Goal: Find specific page/section: Find specific page/section

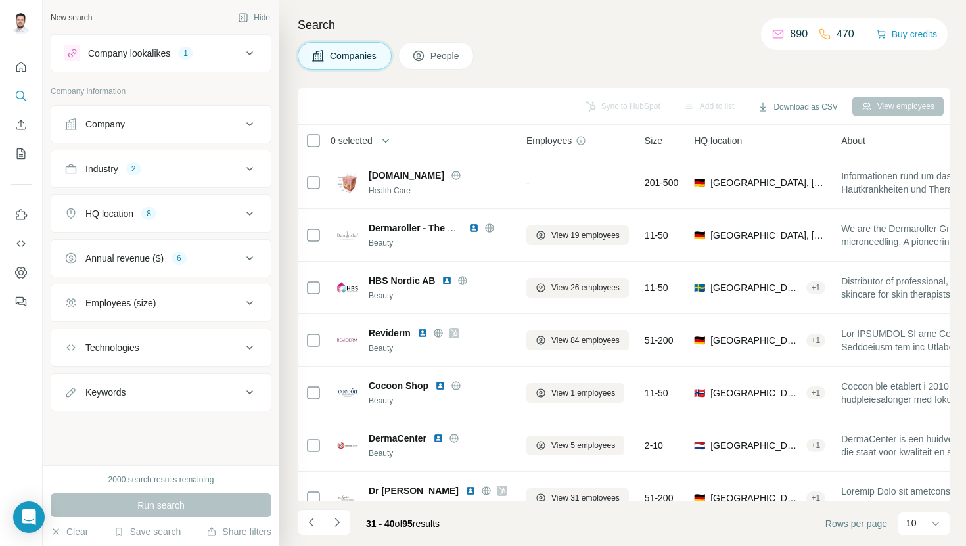
scroll to position [181, 0]
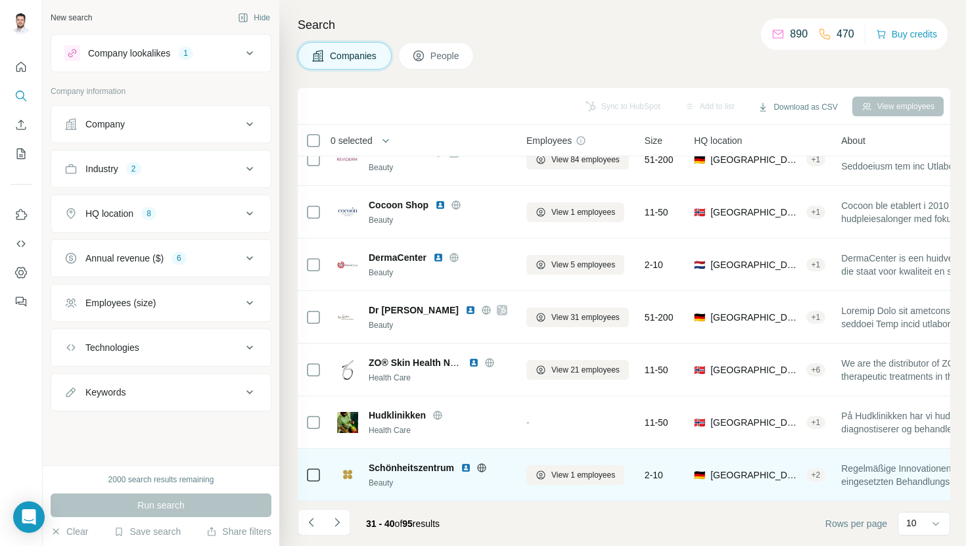
click at [468, 465] on img at bounding box center [466, 468] width 11 height 11
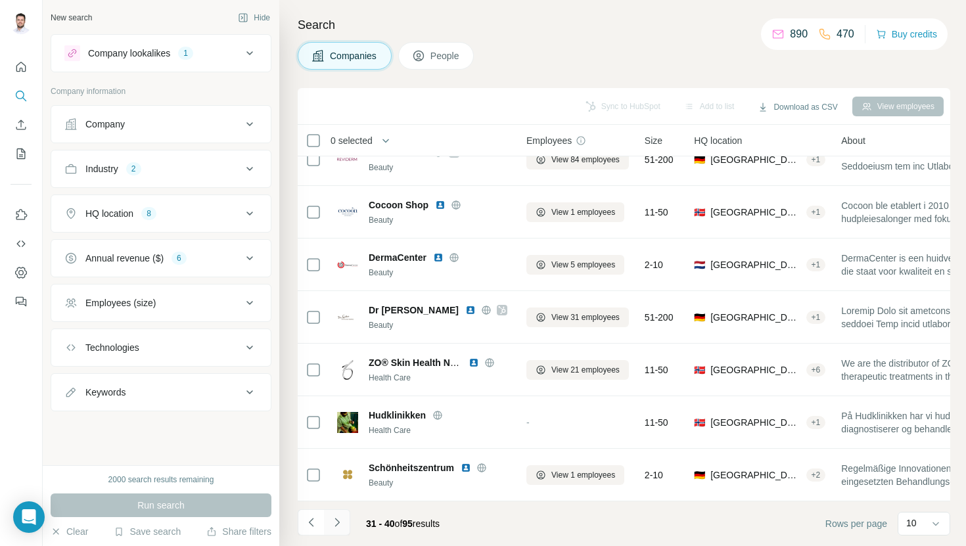
click at [335, 527] on icon "Navigate to next page" at bounding box center [337, 522] width 13 height 13
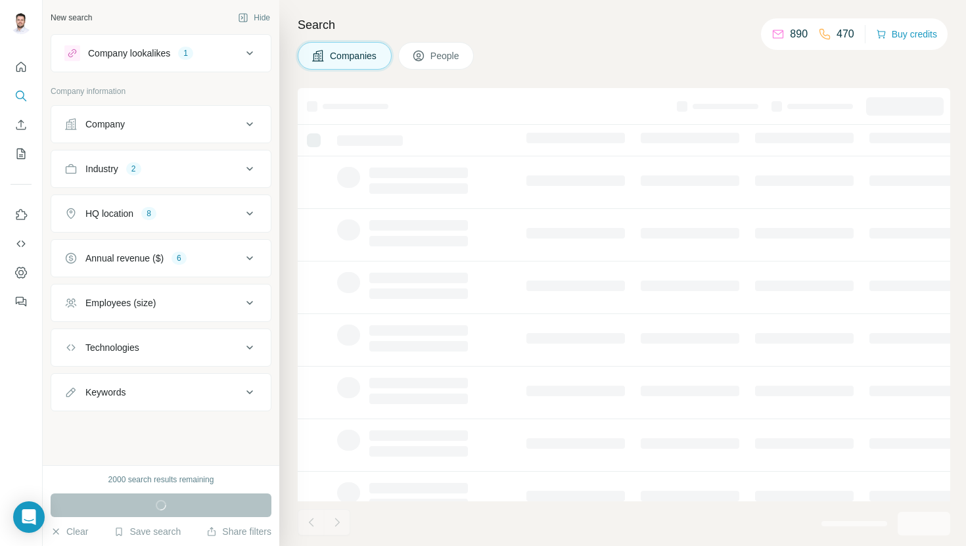
click at [519, 18] on h4 "Search" at bounding box center [624, 25] width 653 height 18
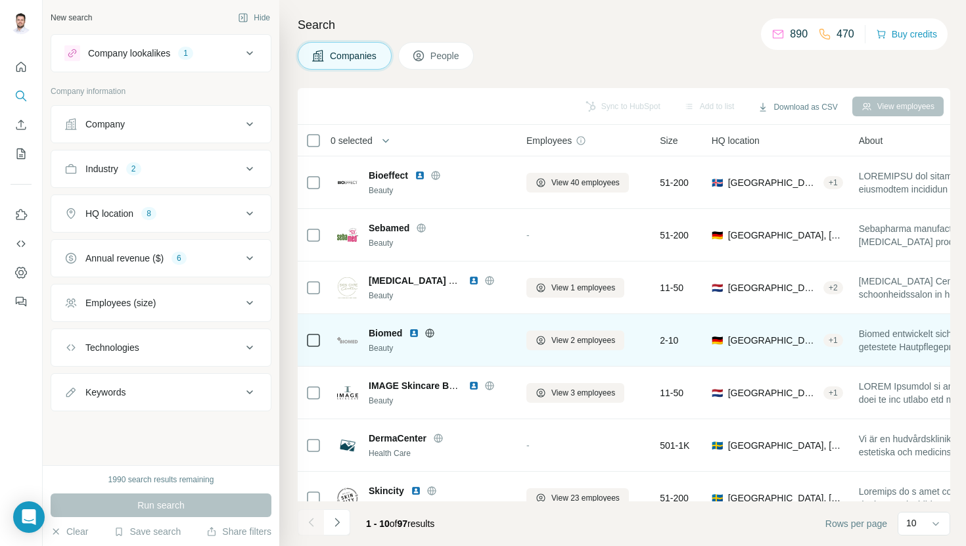
scroll to position [181, 0]
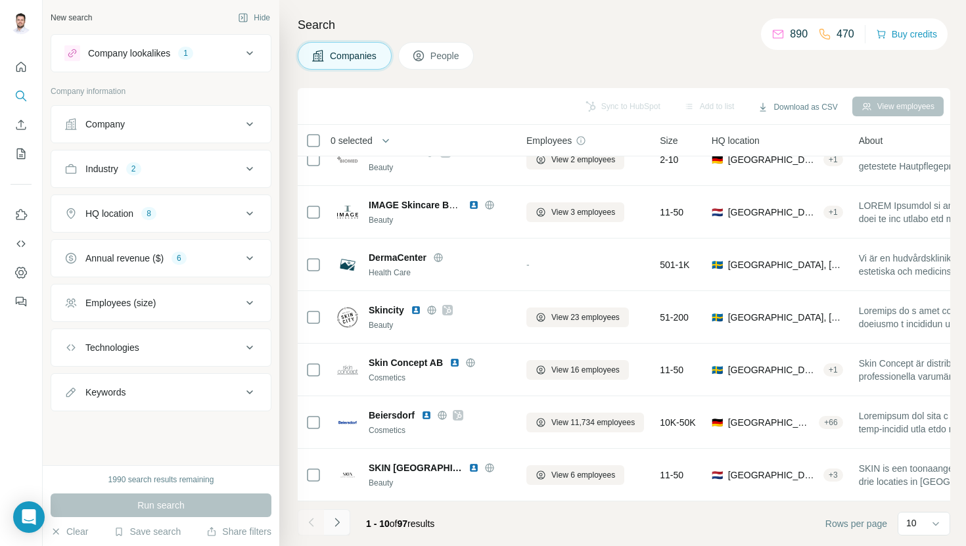
click at [343, 530] on button "Navigate to next page" at bounding box center [337, 522] width 26 height 26
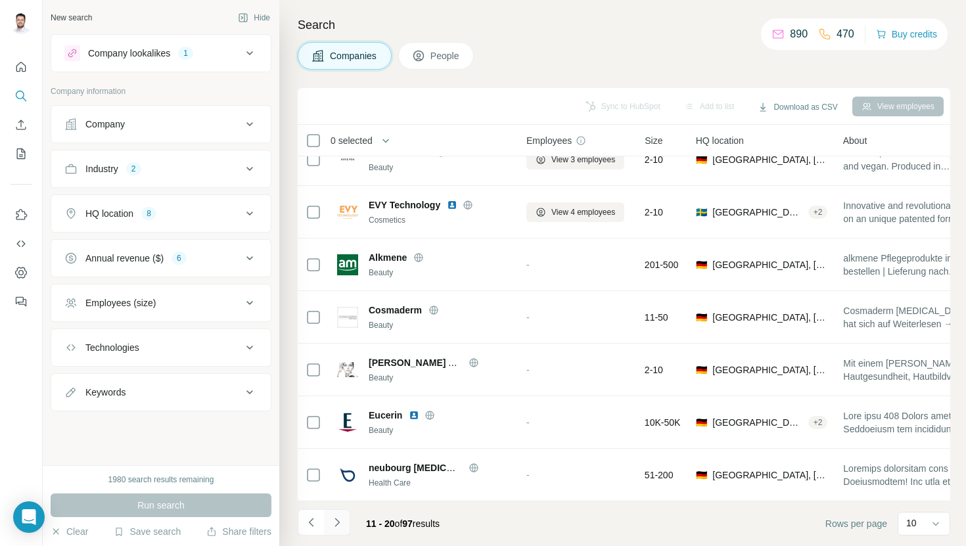
click at [343, 530] on button "Navigate to next page" at bounding box center [337, 522] width 26 height 26
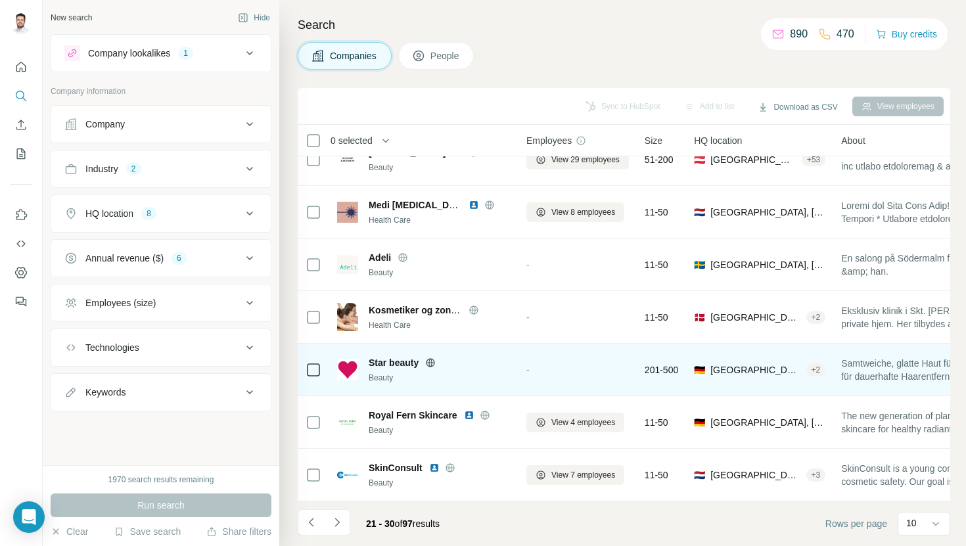
scroll to position [0, 0]
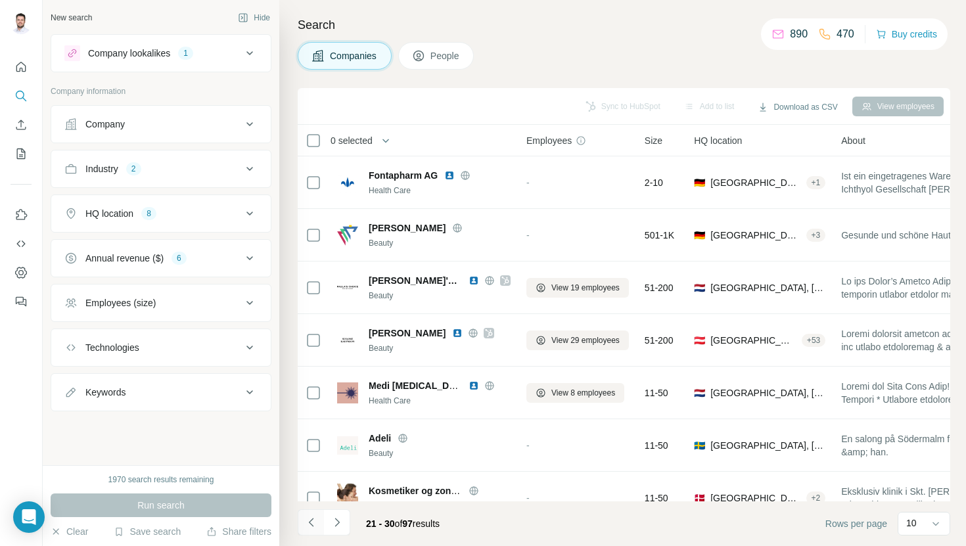
click at [302, 526] on button "Navigate to previous page" at bounding box center [311, 522] width 26 height 26
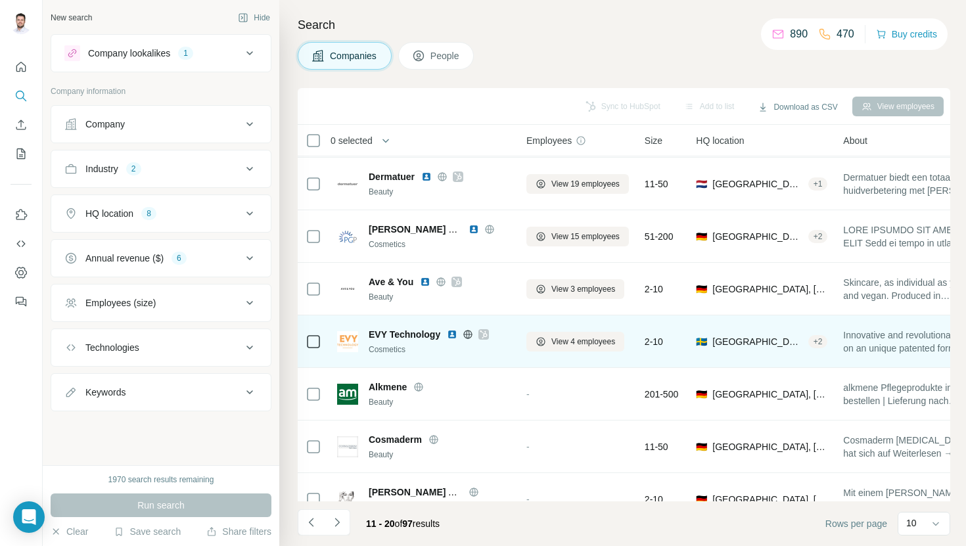
scroll to position [181, 0]
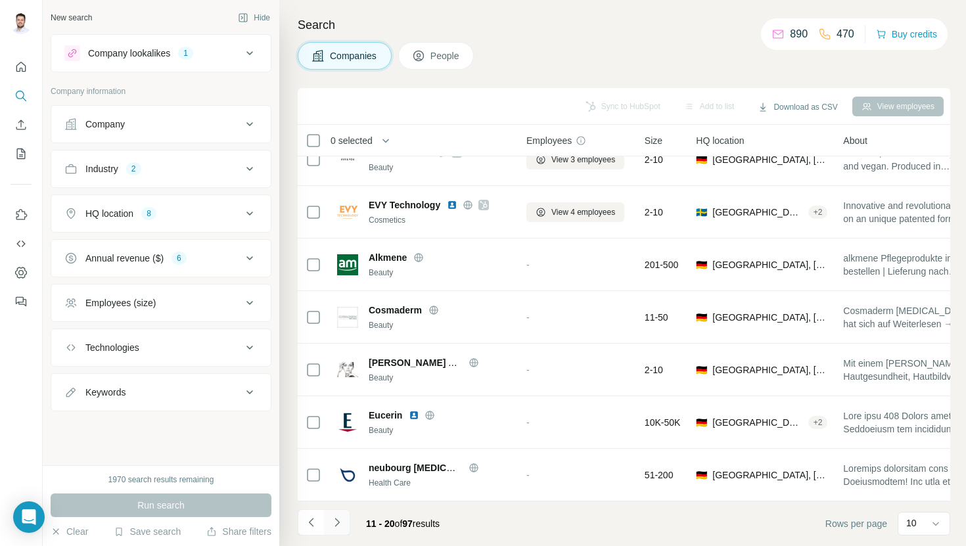
click at [338, 530] on button "Navigate to next page" at bounding box center [337, 522] width 26 height 26
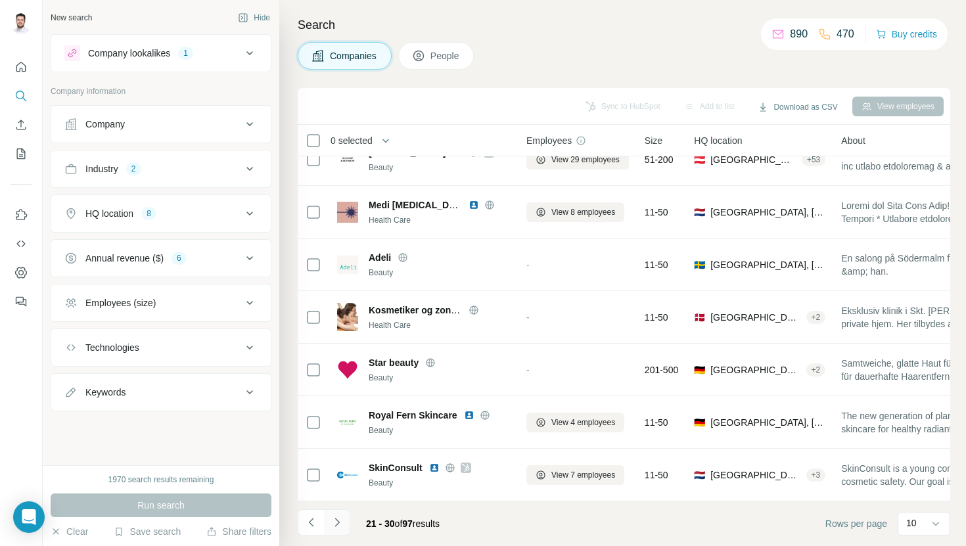
click at [338, 527] on icon "Navigate to next page" at bounding box center [337, 522] width 13 height 13
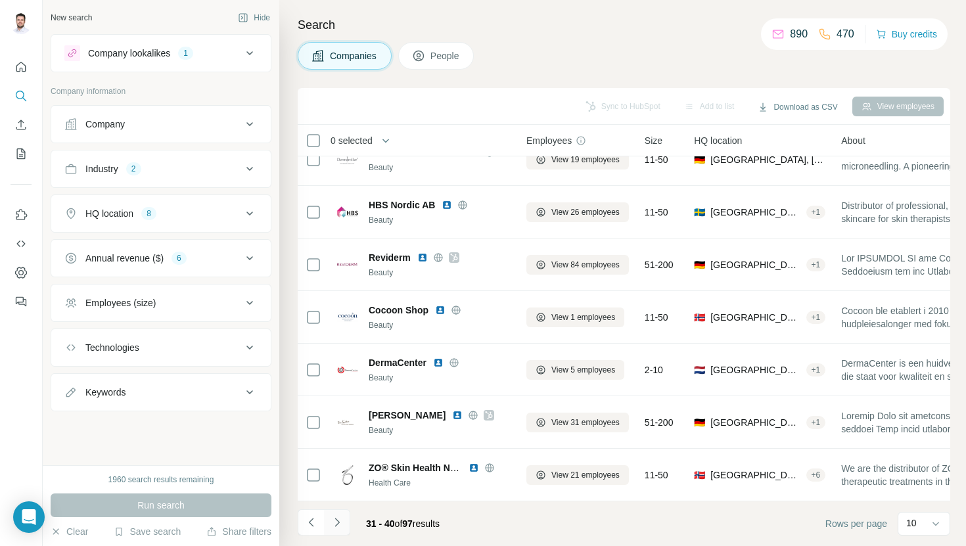
click at [341, 525] on icon "Navigate to next page" at bounding box center [337, 522] width 13 height 13
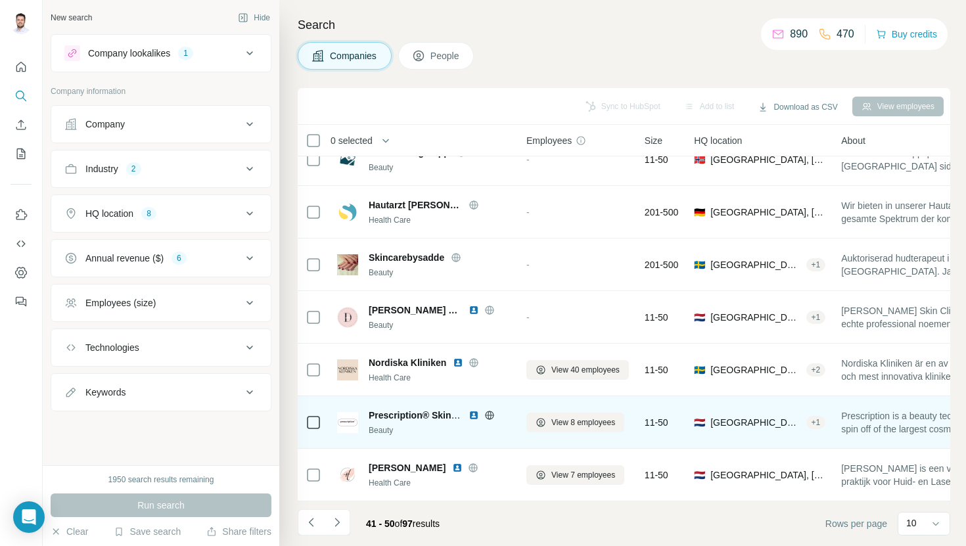
scroll to position [0, 0]
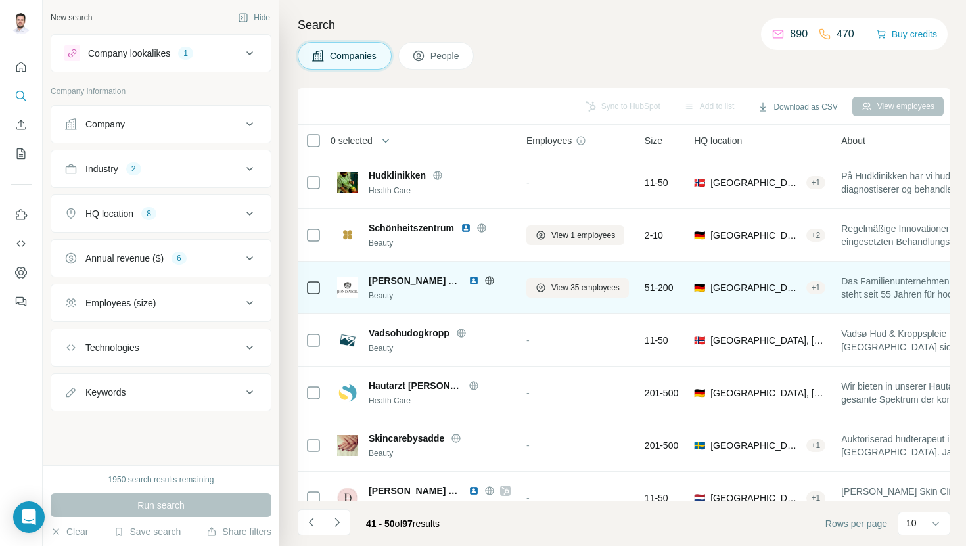
click at [474, 283] on img at bounding box center [474, 280] width 11 height 11
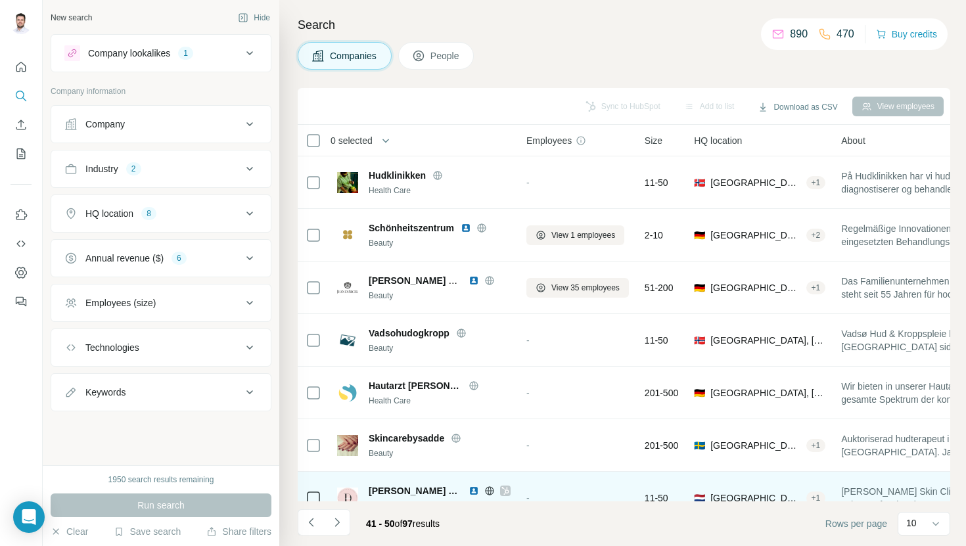
click at [469, 488] on img at bounding box center [474, 491] width 11 height 11
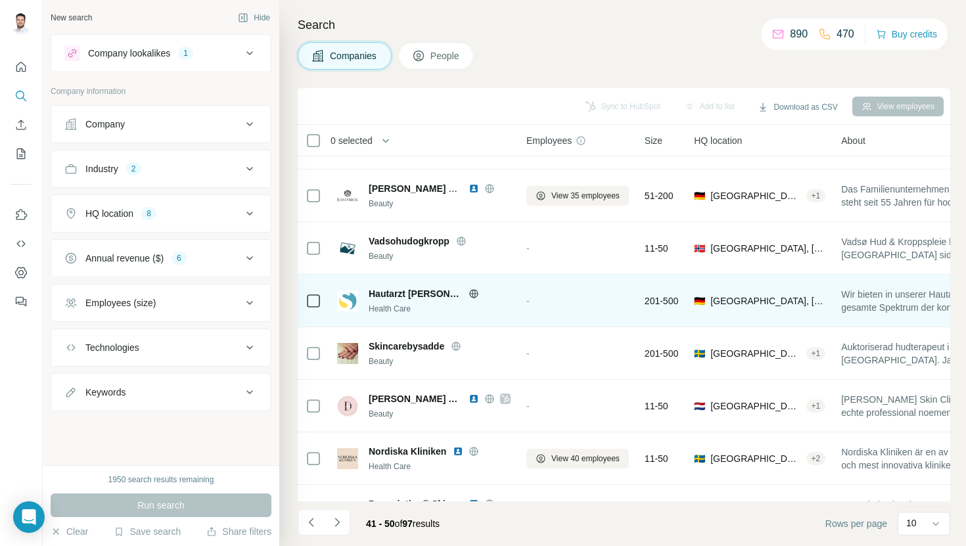
scroll to position [181, 0]
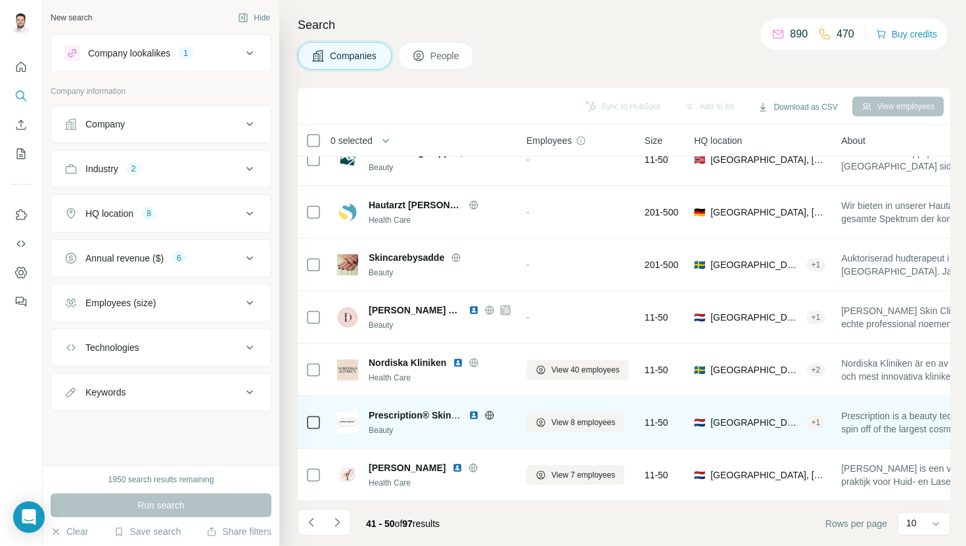
click at [473, 419] on img at bounding box center [474, 415] width 11 height 11
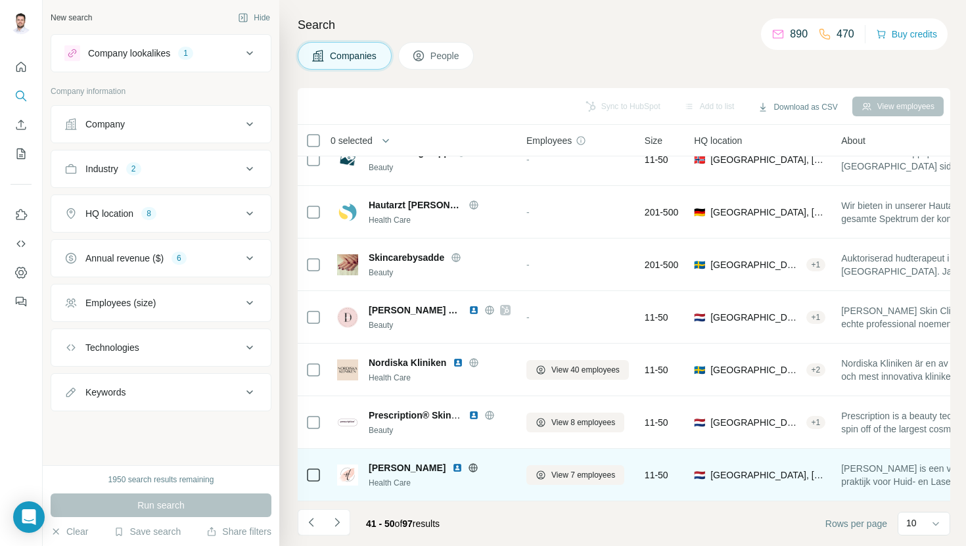
click at [457, 468] on img at bounding box center [457, 468] width 11 height 11
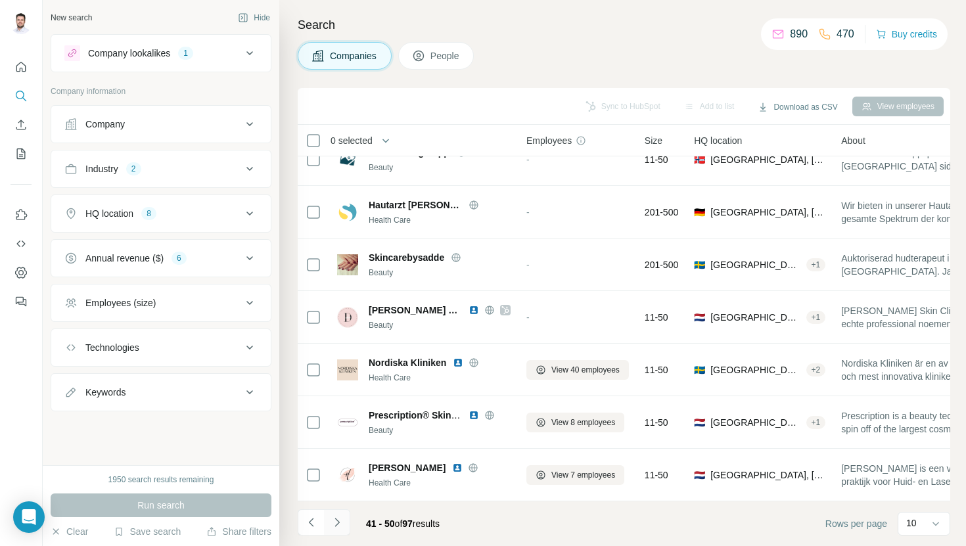
click at [346, 519] on button "Navigate to next page" at bounding box center [337, 522] width 26 height 26
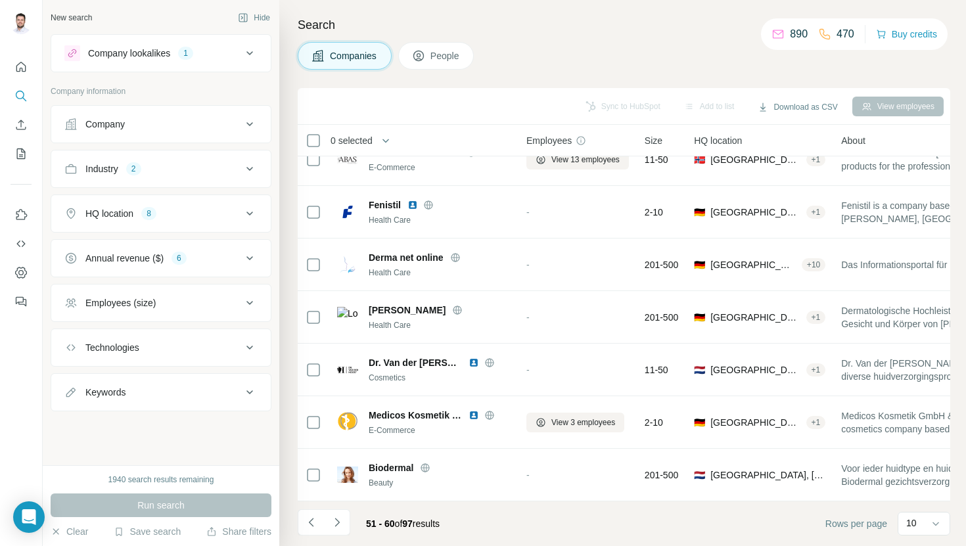
scroll to position [0, 0]
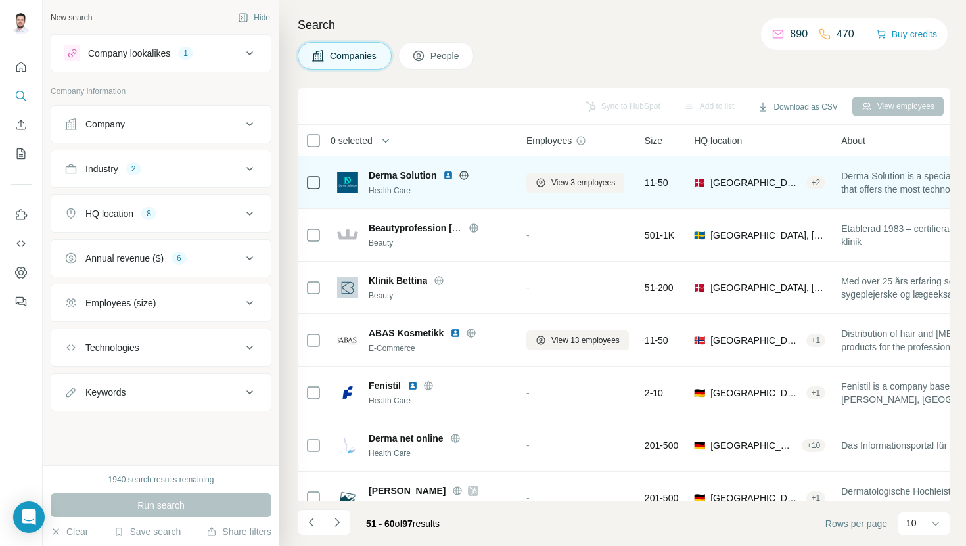
click at [444, 175] on img at bounding box center [448, 175] width 11 height 11
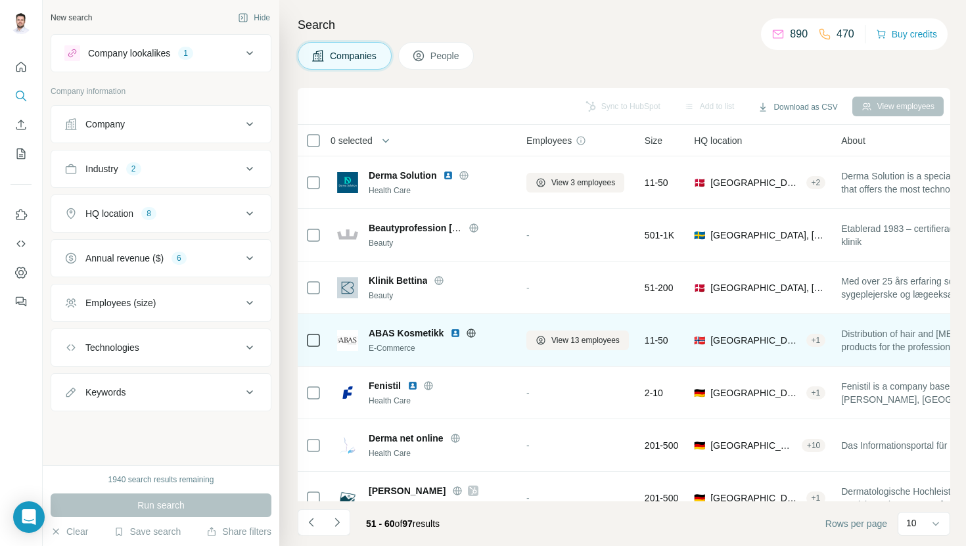
click at [453, 331] on img at bounding box center [455, 333] width 11 height 11
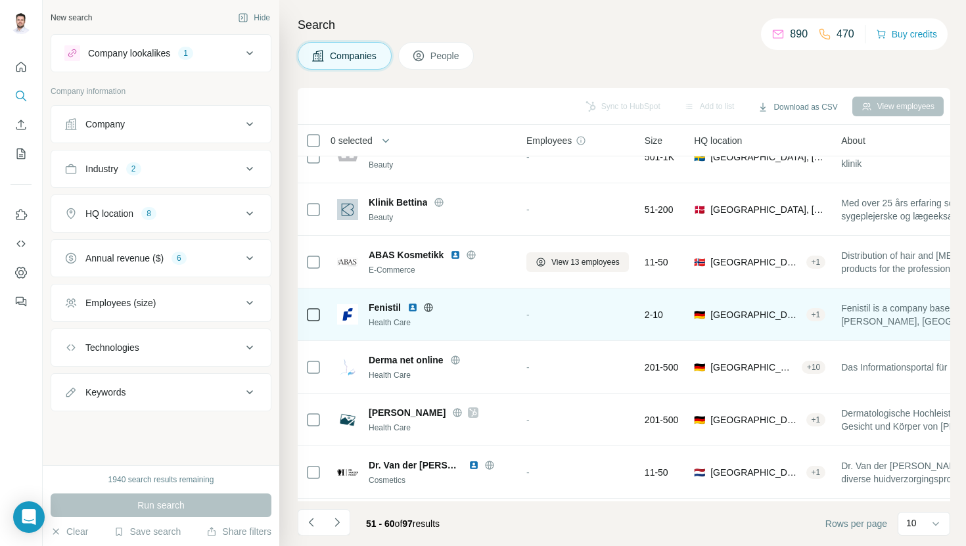
scroll to position [83, 0]
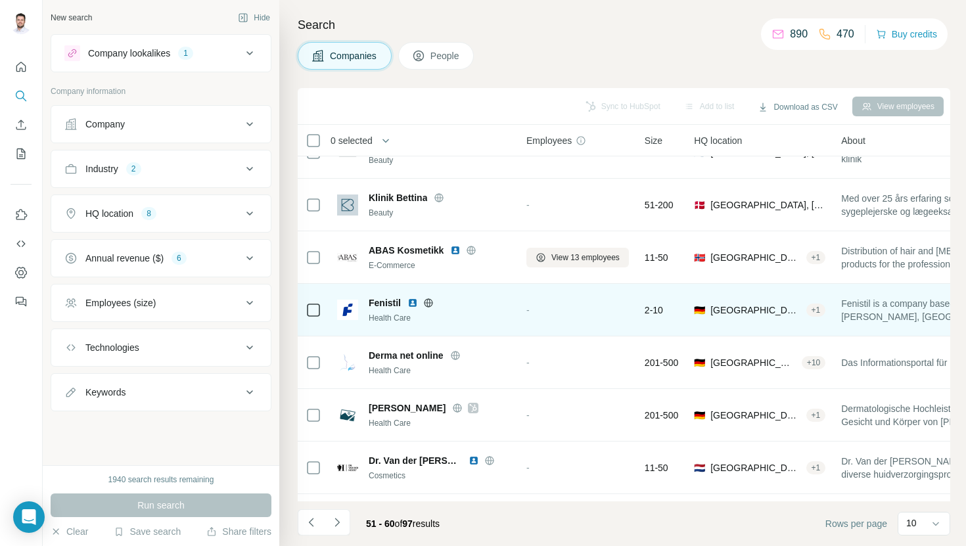
click at [411, 304] on img at bounding box center [413, 303] width 11 height 11
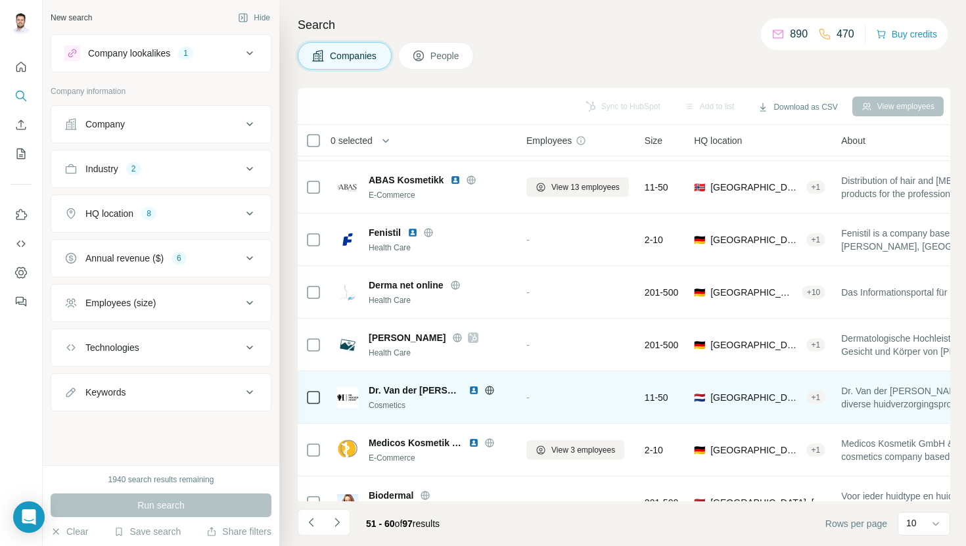
click at [469, 389] on img at bounding box center [474, 390] width 11 height 11
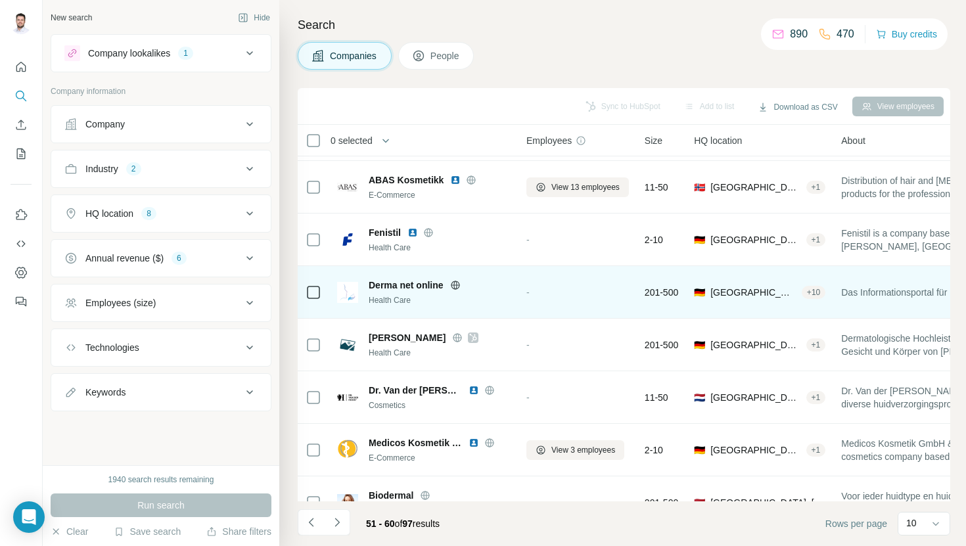
scroll to position [181, 0]
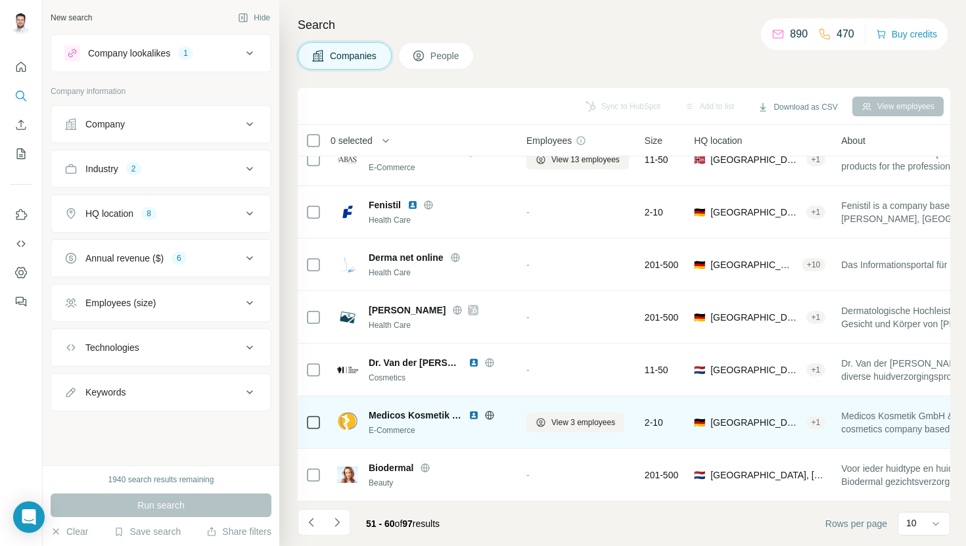
click at [472, 417] on img at bounding box center [474, 415] width 11 height 11
